Goal: Information Seeking & Learning: Learn about a topic

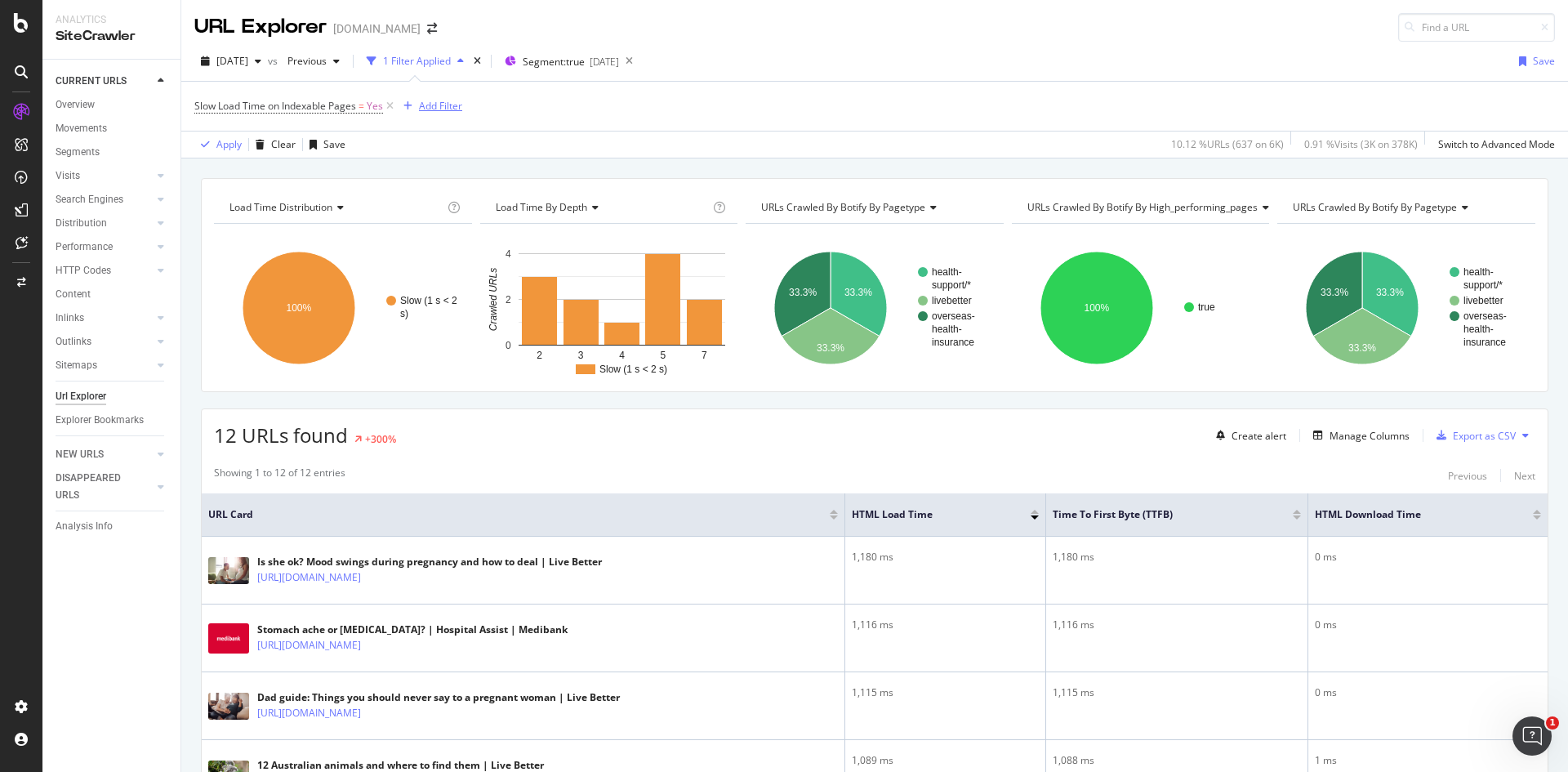
click at [442, 104] on div "Add Filter" at bounding box center [440, 106] width 43 height 14
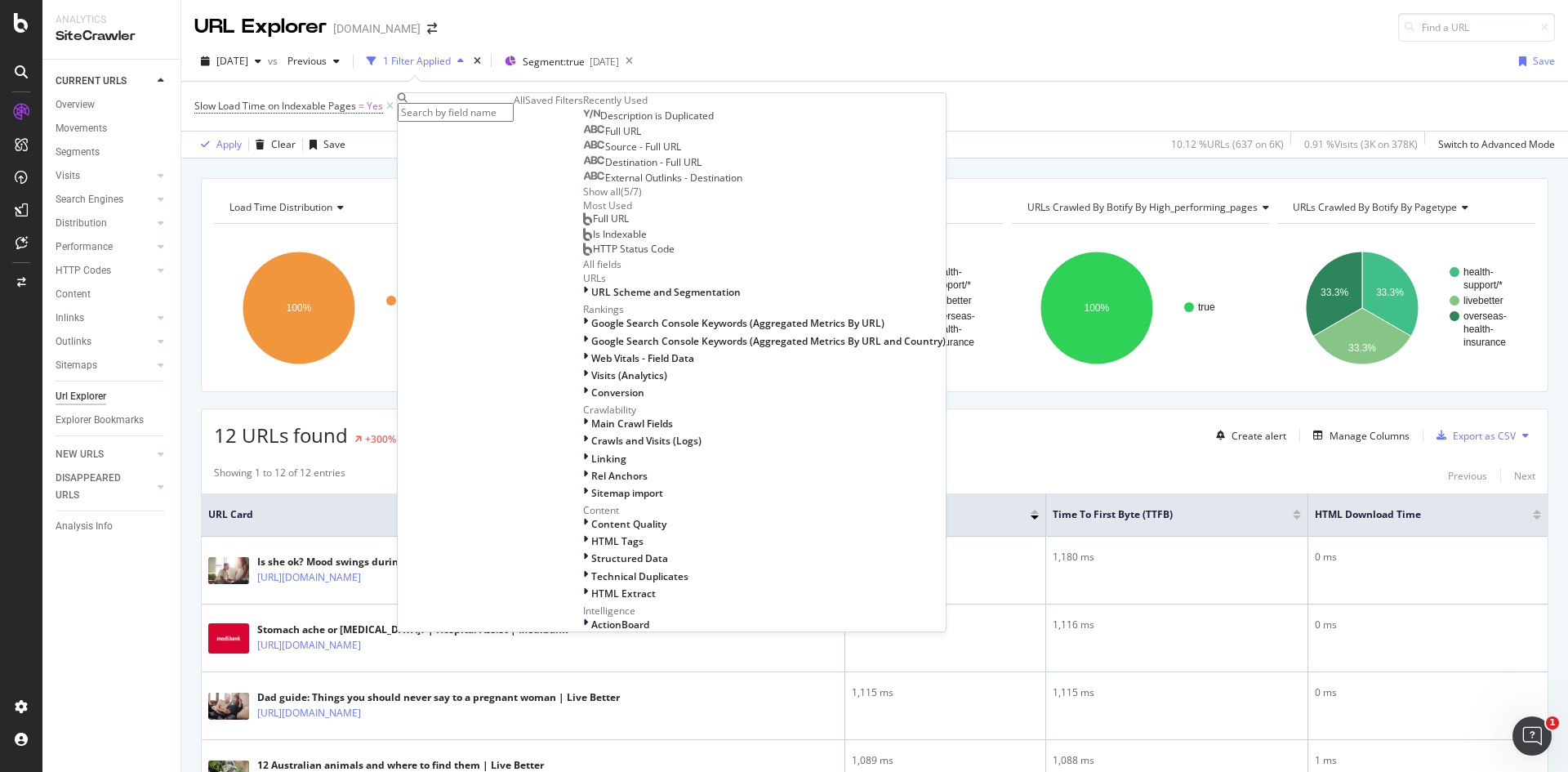
click at [583, 138] on div "Full URL" at bounding box center [612, 131] width 58 height 13
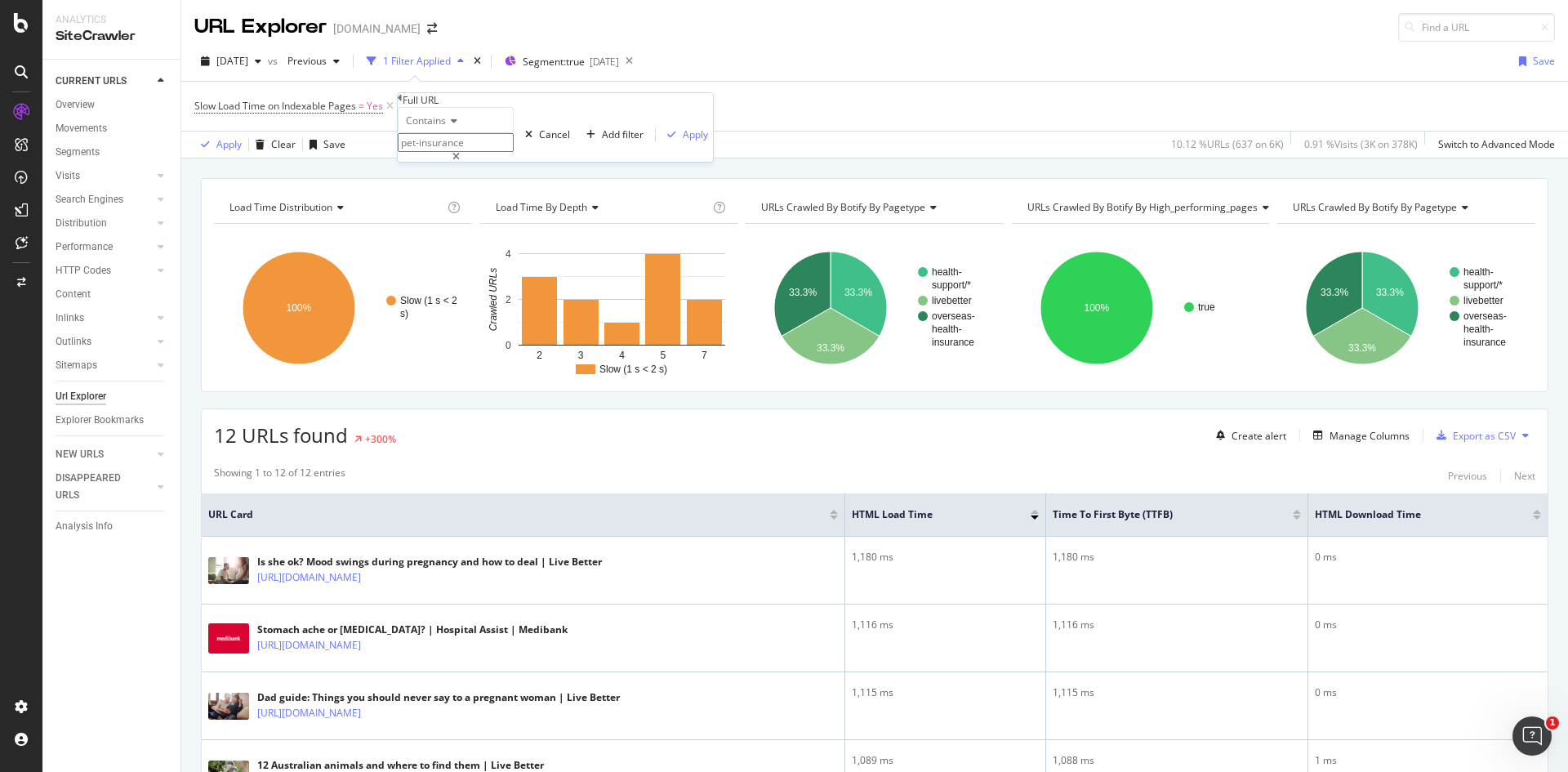
click at [446, 127] on span "Contains" at bounding box center [426, 120] width 40 height 14
click at [465, 269] on span "Doesn't contain" at bounding box center [438, 262] width 71 height 14
type input "?"
click at [539, 141] on div "Cancel" at bounding box center [555, 134] width 31 height 14
click at [1385, 437] on div "Manage Columns" at bounding box center [1370, 435] width 80 height 14
